Goal: Information Seeking & Learning: Understand process/instructions

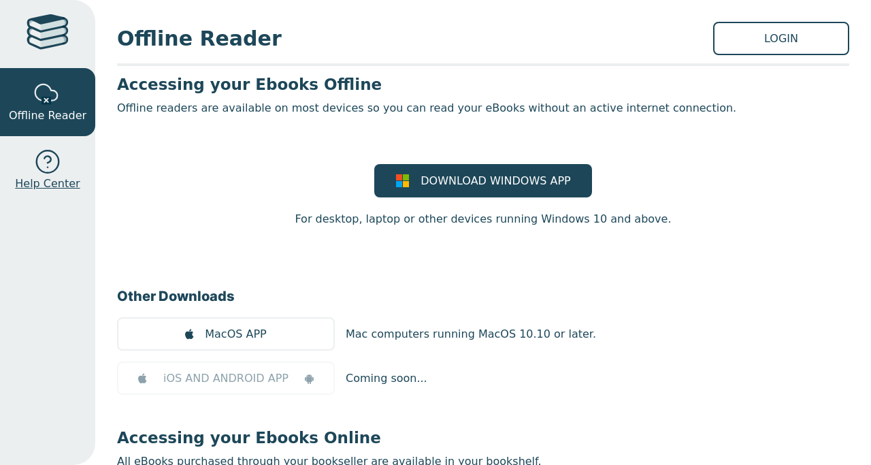
click at [33, 165] on link "Help Center" at bounding box center [47, 170] width 95 height 68
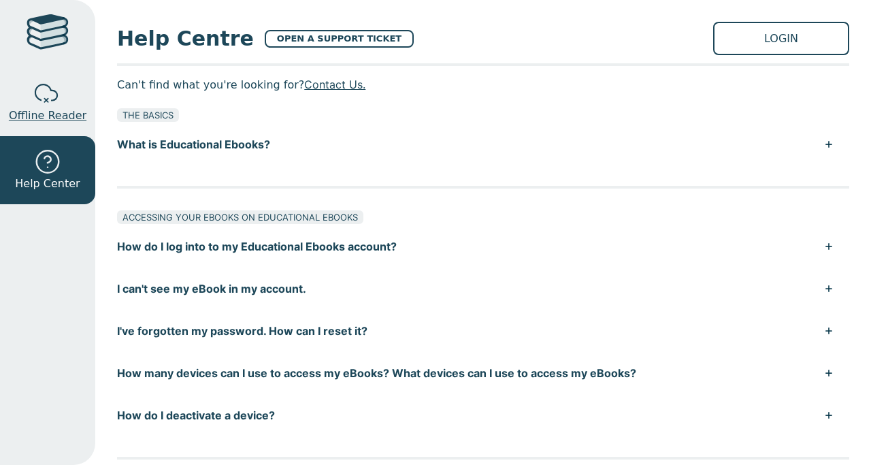
click at [50, 93] on div at bounding box center [47, 93] width 27 height 27
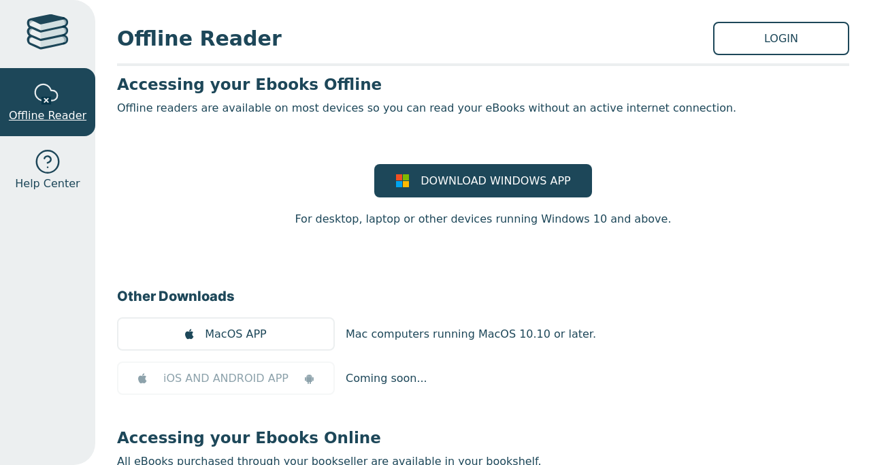
click at [57, 85] on div at bounding box center [47, 93] width 27 height 27
click at [760, 31] on link "LOGIN" at bounding box center [781, 38] width 136 height 33
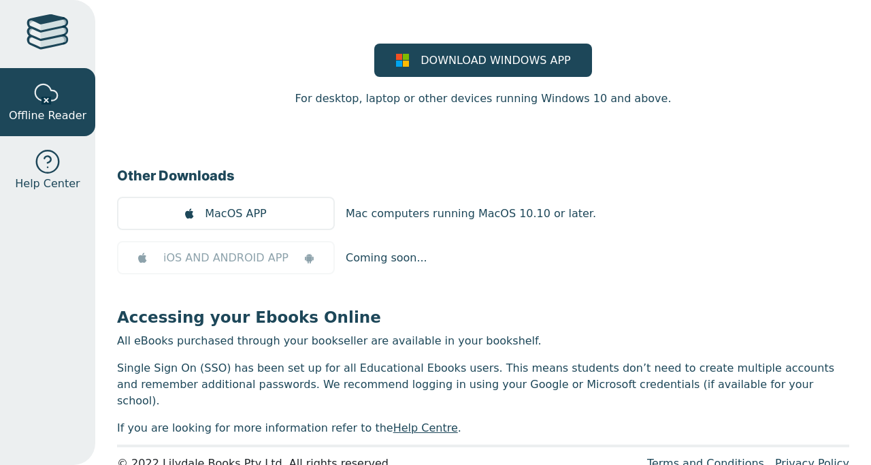
scroll to position [132, 0]
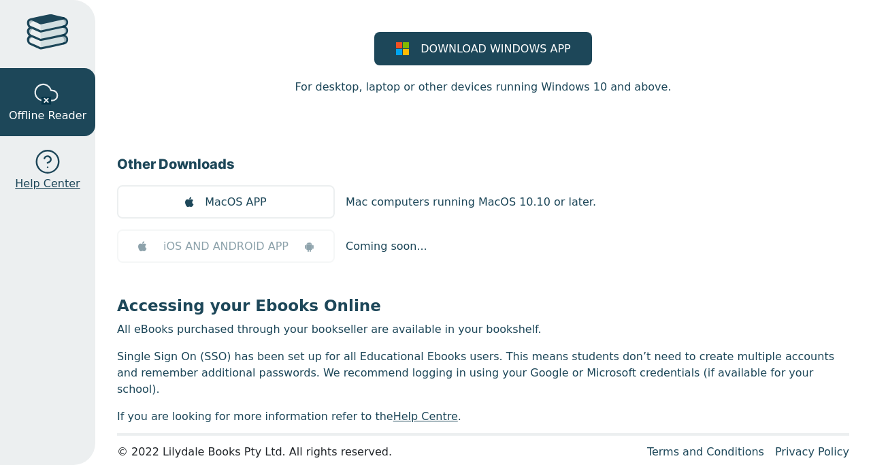
click at [61, 167] on link "Help Center" at bounding box center [47, 170] width 95 height 68
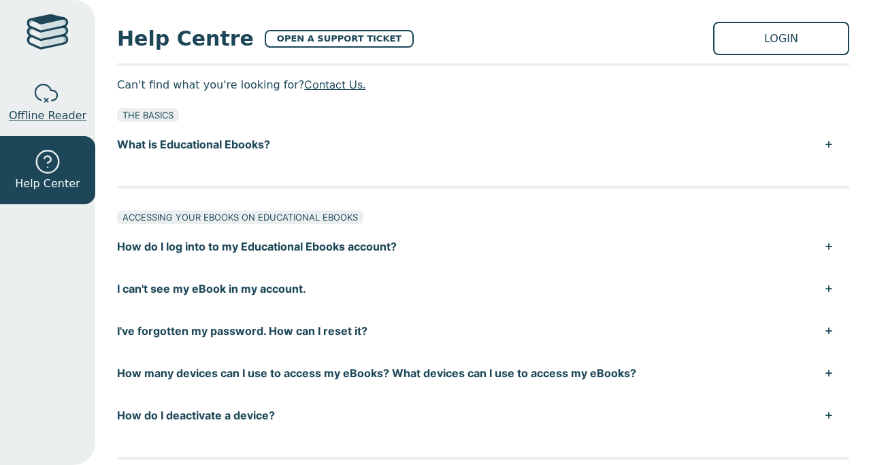
click at [56, 93] on div at bounding box center [47, 93] width 27 height 27
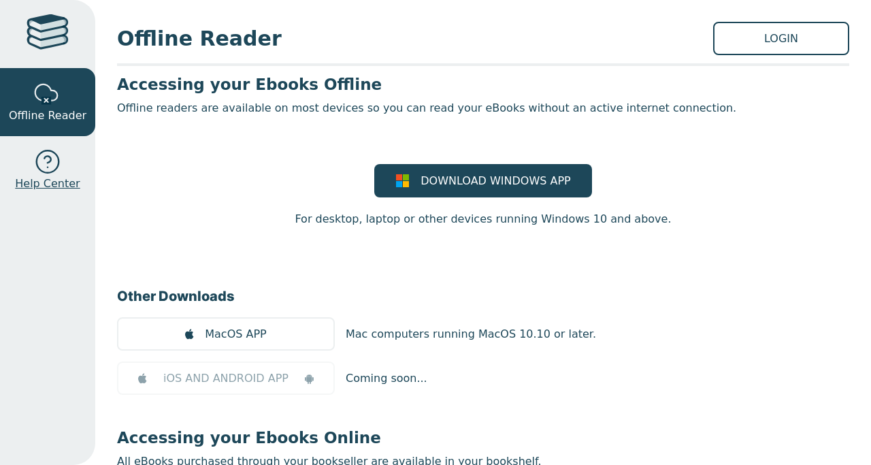
click at [61, 144] on link "Help Center" at bounding box center [47, 170] width 95 height 68
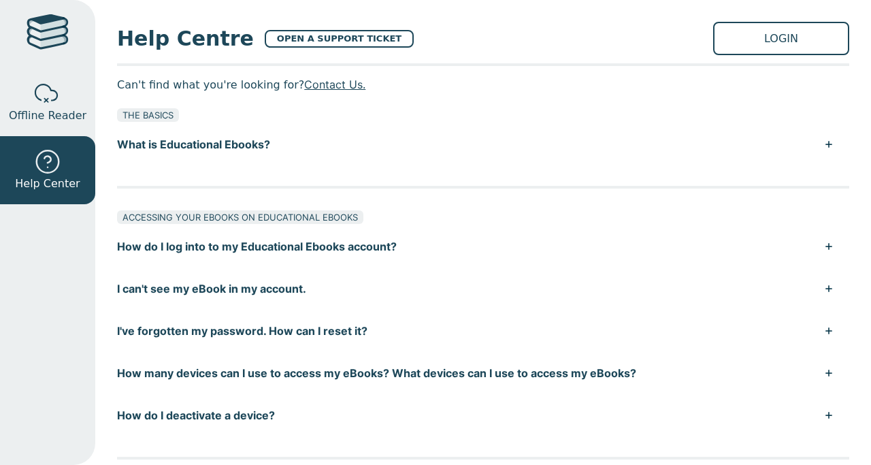
click at [65, 43] on div at bounding box center [48, 33] width 42 height 39
click at [60, 40] on div at bounding box center [48, 33] width 42 height 39
click at [61, 110] on span "Offline Reader" at bounding box center [48, 115] width 78 height 16
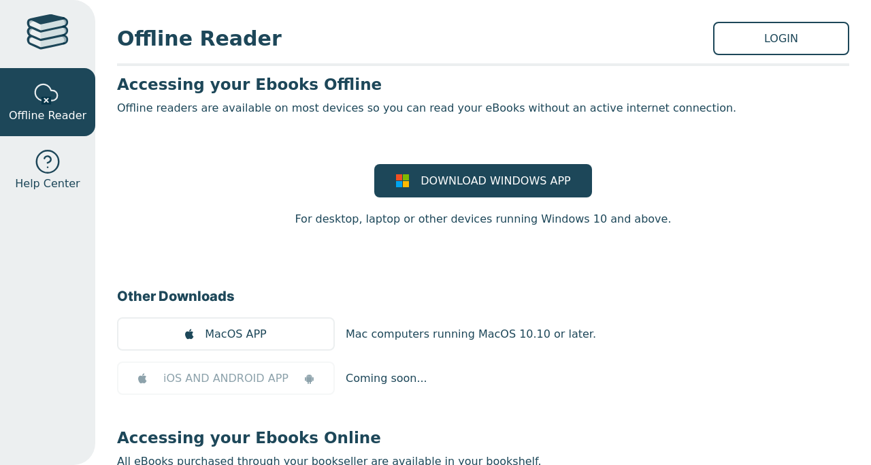
scroll to position [132, 0]
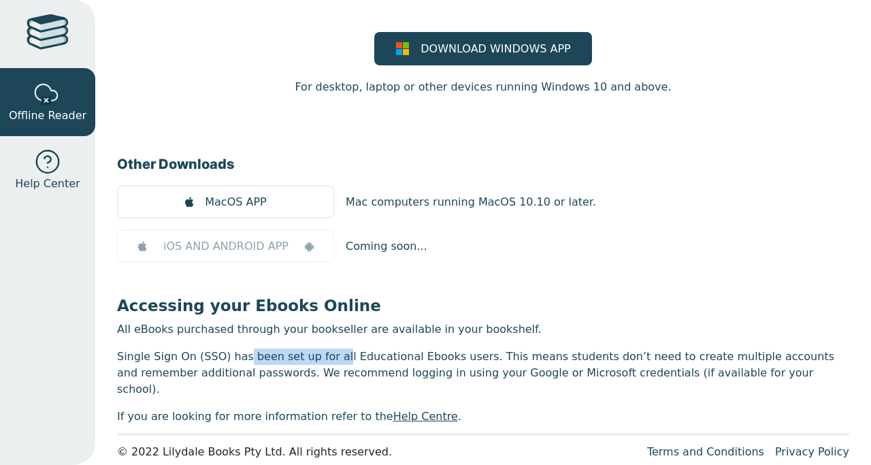
drag, startPoint x: 212, startPoint y: 357, endPoint x: 307, endPoint y: 358, distance: 95.9
click at [302, 357] on p "Single Sign On (SSO) has been set up for all Educational Ebooks users. This mea…" at bounding box center [483, 372] width 732 height 49
click at [312, 358] on p "Single Sign On (SSO) has been set up for all Educational Ebooks users. This mea…" at bounding box center [483, 372] width 732 height 49
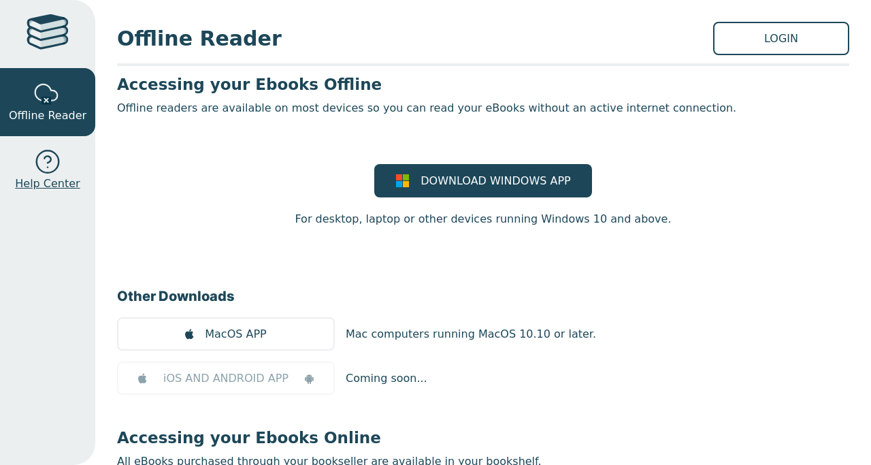
click at [63, 171] on link "Help Center" at bounding box center [47, 170] width 95 height 68
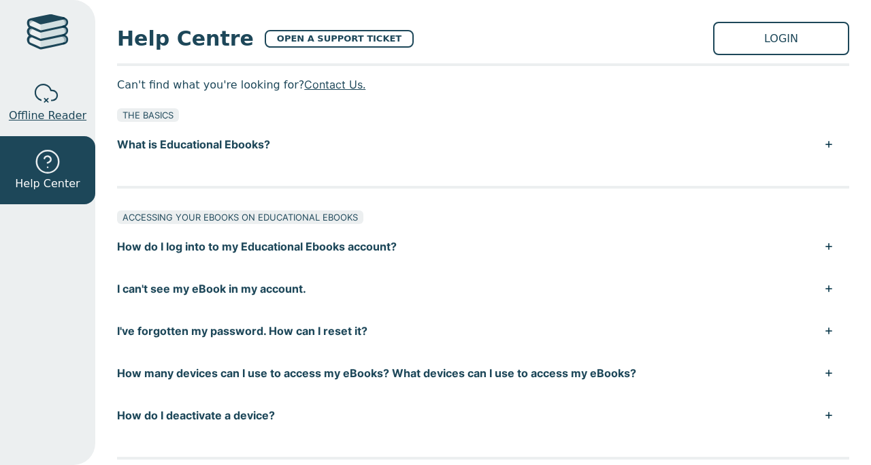
click at [34, 115] on span "Offline Reader" at bounding box center [48, 115] width 78 height 16
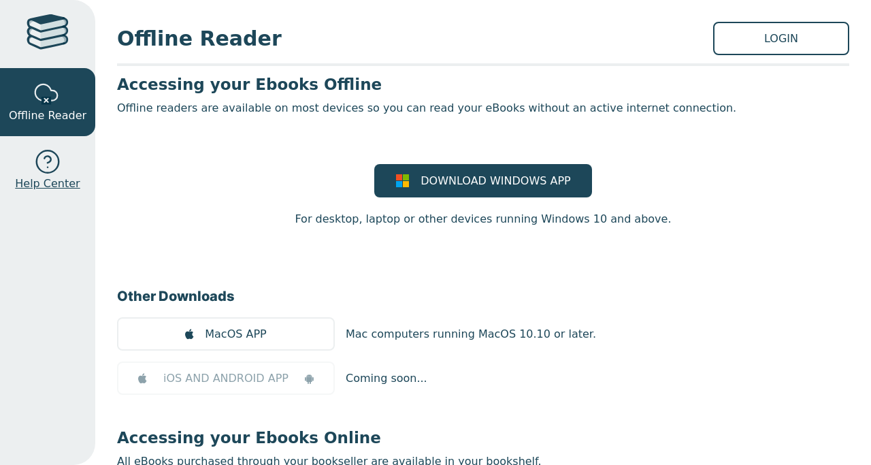
click at [32, 192] on link "Help Center" at bounding box center [47, 170] width 95 height 68
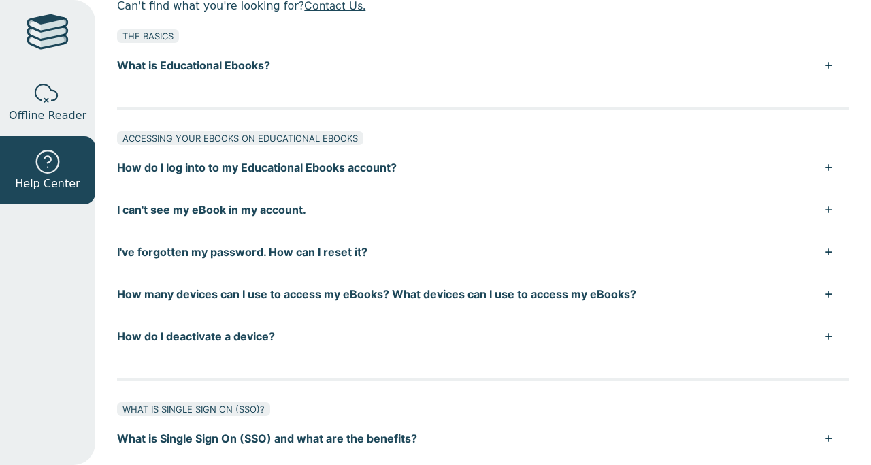
scroll to position [82, 0]
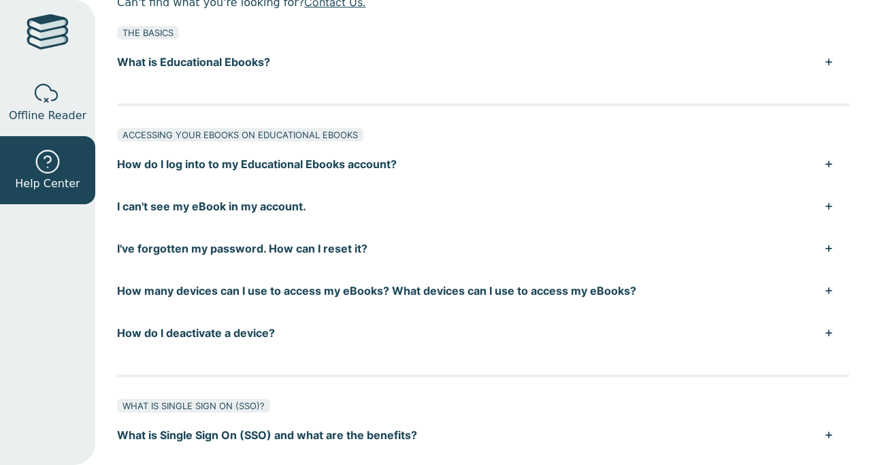
click at [259, 206] on button "I can't see my eBook in my account." at bounding box center [483, 206] width 732 height 42
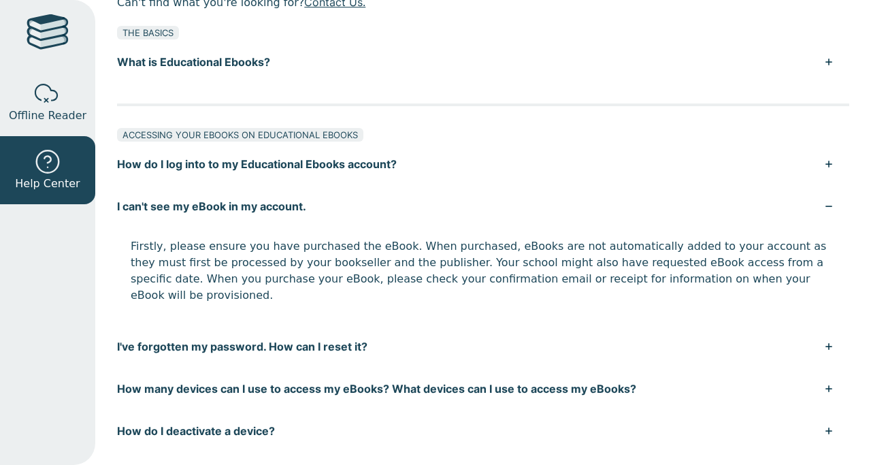
click at [260, 206] on button "I can't see my eBook in my account." at bounding box center [483, 206] width 732 height 42
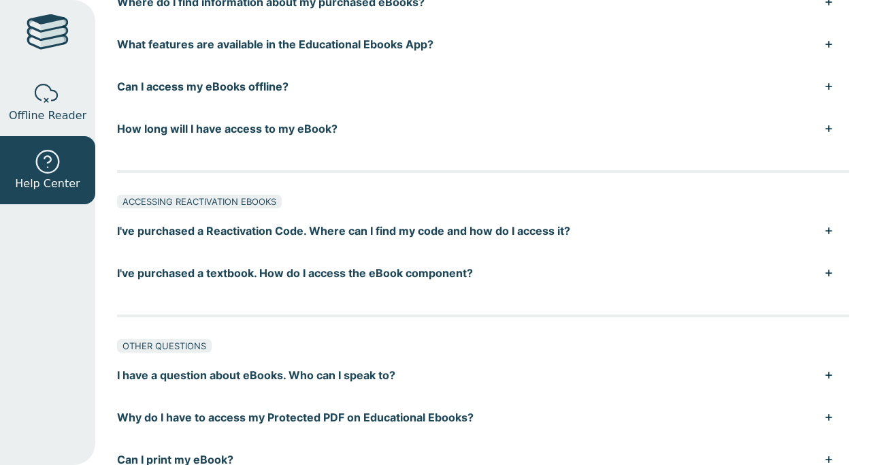
scroll to position [1024, 0]
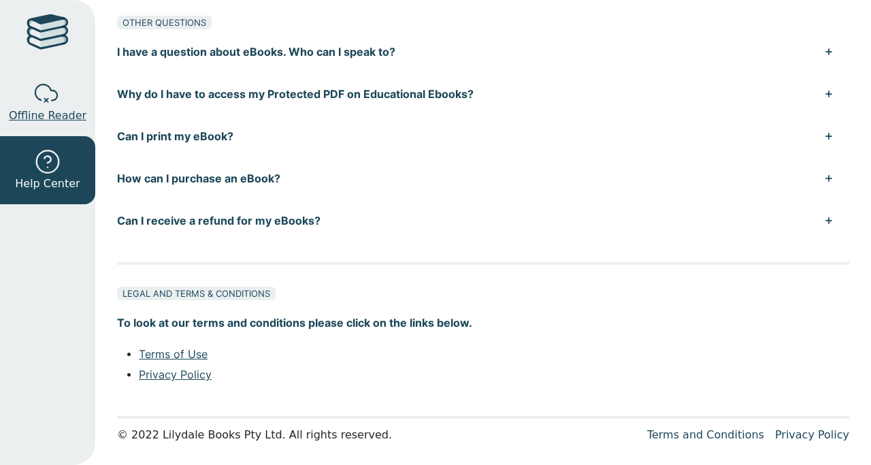
click at [44, 95] on div at bounding box center [47, 93] width 27 height 27
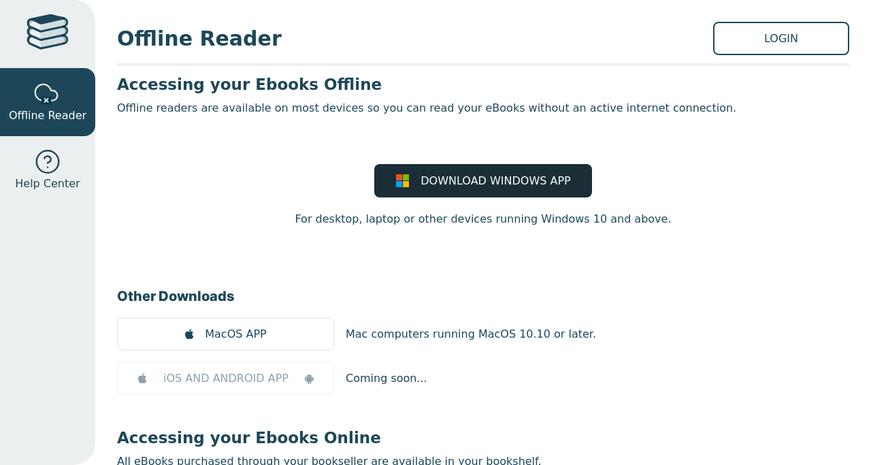
click at [515, 169] on link "DOWNLOAD WINDOWS APP" at bounding box center [483, 180] width 218 height 33
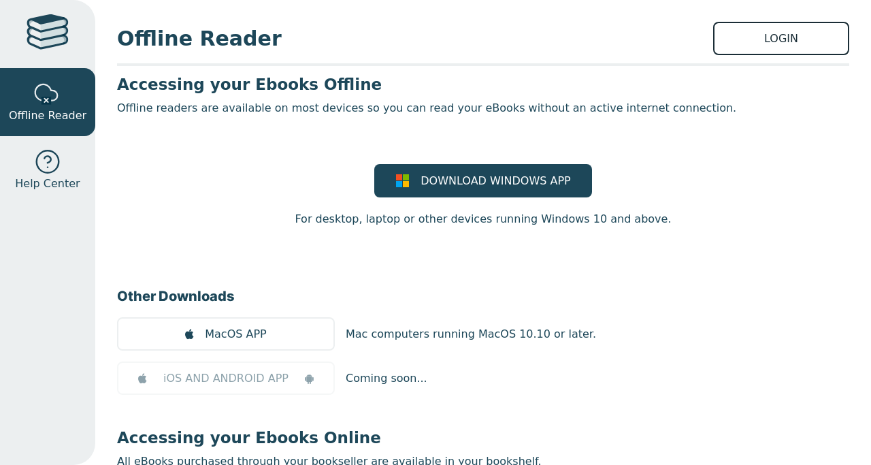
click at [770, 41] on link "LOGIN" at bounding box center [781, 38] width 136 height 33
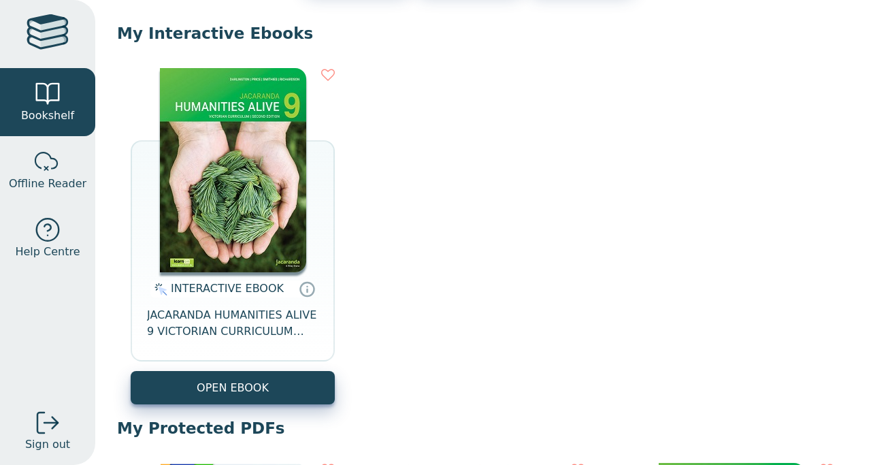
scroll to position [122, 0]
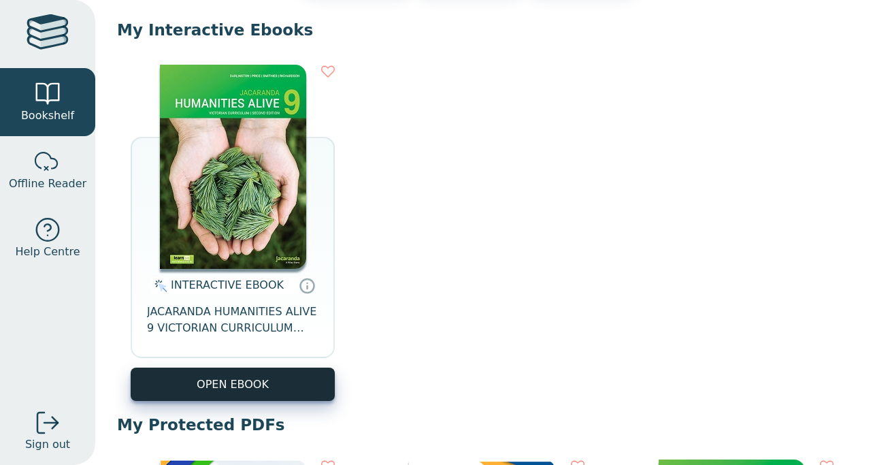
click at [245, 383] on button "OPEN EBOOK" at bounding box center [233, 383] width 204 height 33
